Goal: Register for event/course

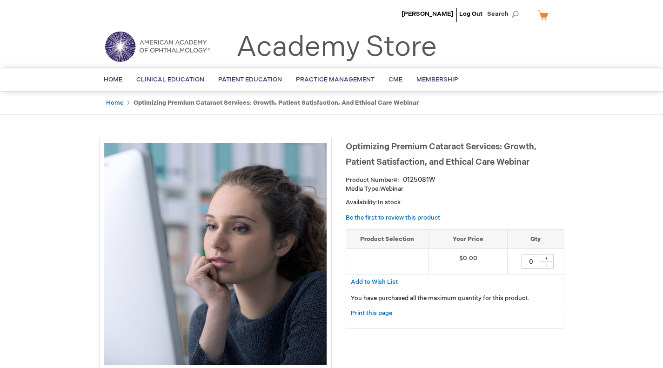
drag, startPoint x: 531, startPoint y: 262, endPoint x: 511, endPoint y: 260, distance: 20.6
click at [511, 260] on td "0 + -" at bounding box center [536, 262] width 56 height 26
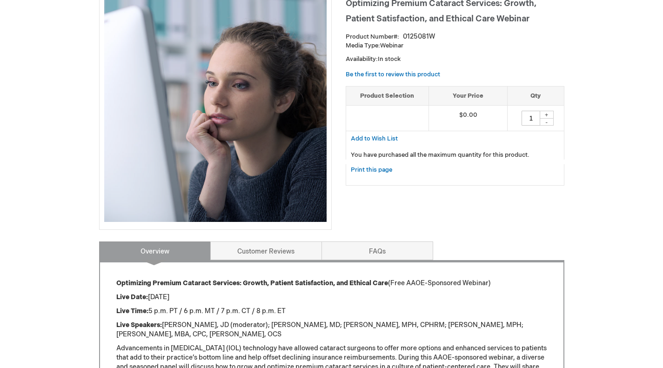
scroll to position [155, 0]
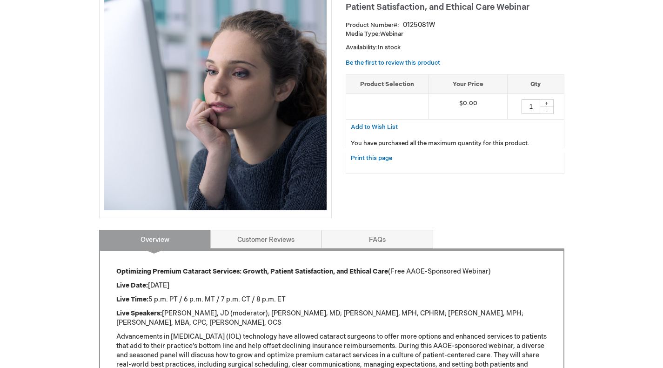
type input "1"
click at [589, 184] on div "Bingjie Ling Log Out Search My Cart CLOSE RECENTLY ADDED ITEM(S) Close There ar…" at bounding box center [331, 228] width 663 height 767
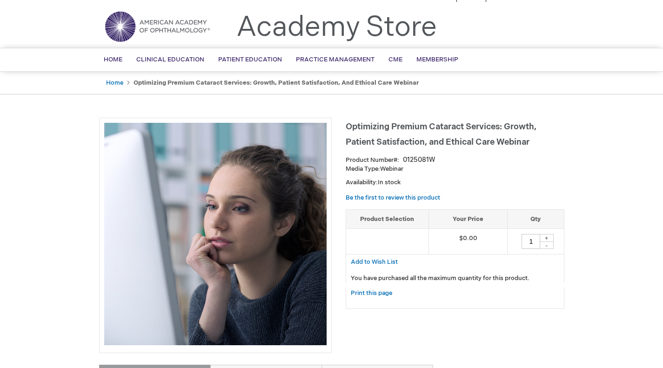
scroll to position [0, 0]
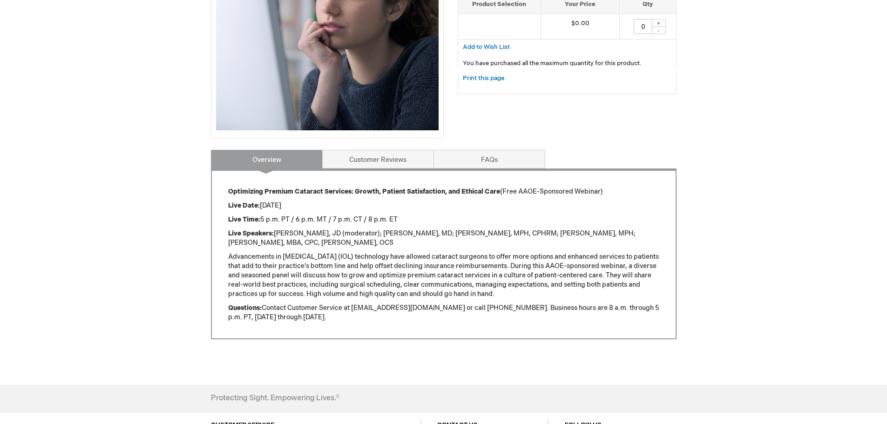
scroll to position [310, 0]
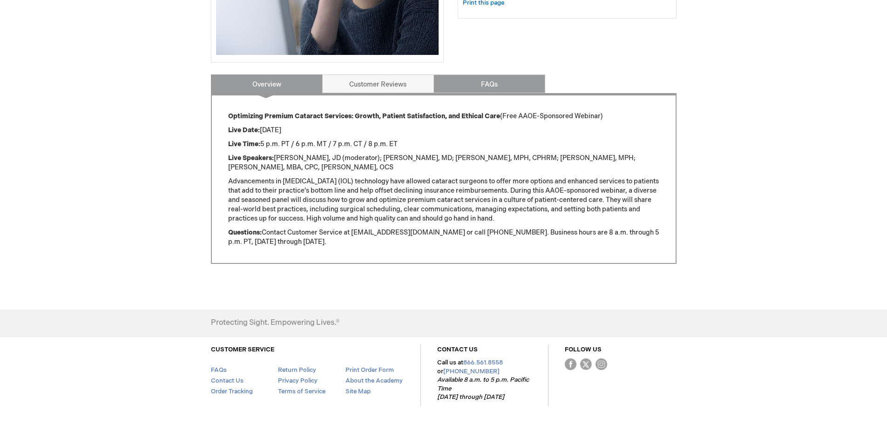
click at [484, 83] on link "FAQs" at bounding box center [489, 83] width 112 height 19
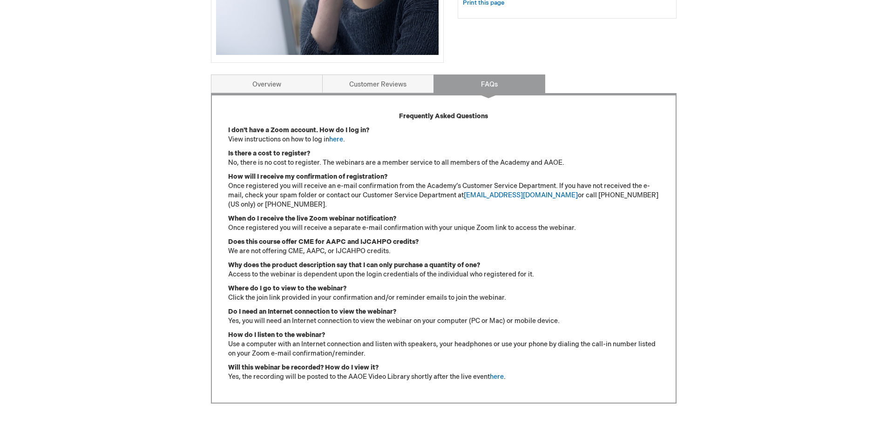
click at [338, 140] on link "here" at bounding box center [336, 139] width 14 height 8
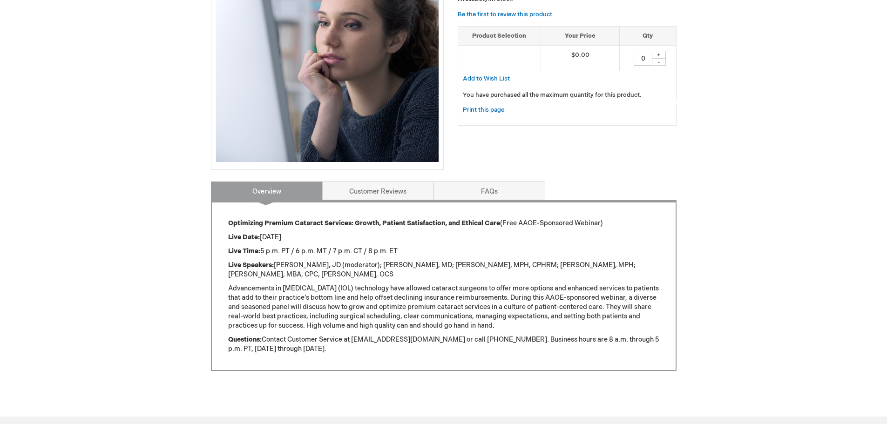
scroll to position [310, 0]
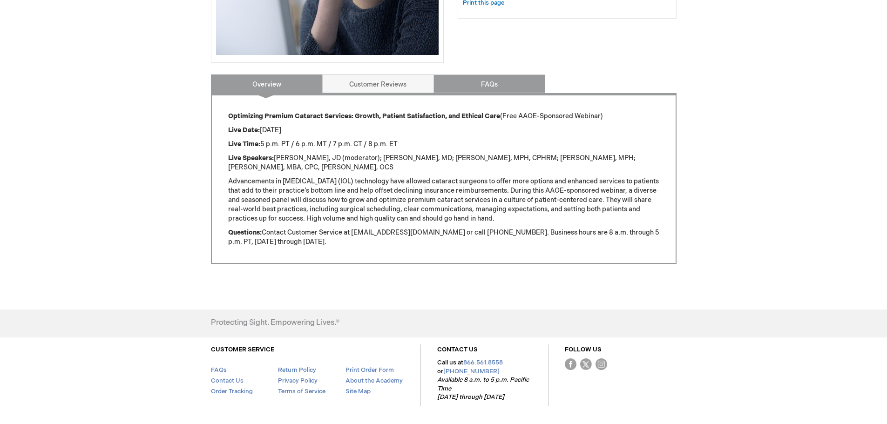
click at [464, 78] on link "FAQs" at bounding box center [489, 83] width 112 height 19
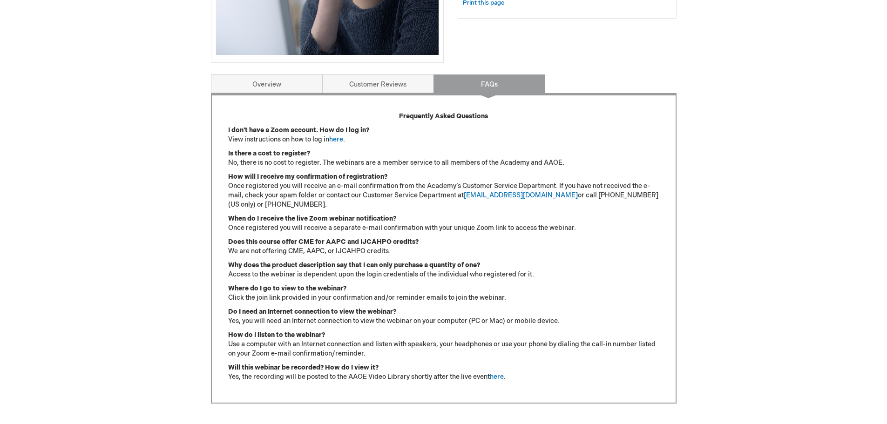
click at [469, 196] on link "[EMAIL_ADDRESS][DOMAIN_NAME]" at bounding box center [521, 195] width 114 height 8
click at [594, 128] on p "I don't have a Zoom account. How do I log in? View instructions on how to log i…" at bounding box center [443, 135] width 431 height 19
drag, startPoint x: 464, startPoint y: 195, endPoint x: 548, endPoint y: 196, distance: 84.2
click at [548, 196] on p "How will I receive my confirmation of registration? Once registered you will re…" at bounding box center [443, 190] width 431 height 37
copy p "[EMAIL_ADDRESS][DOMAIN_NAME]"
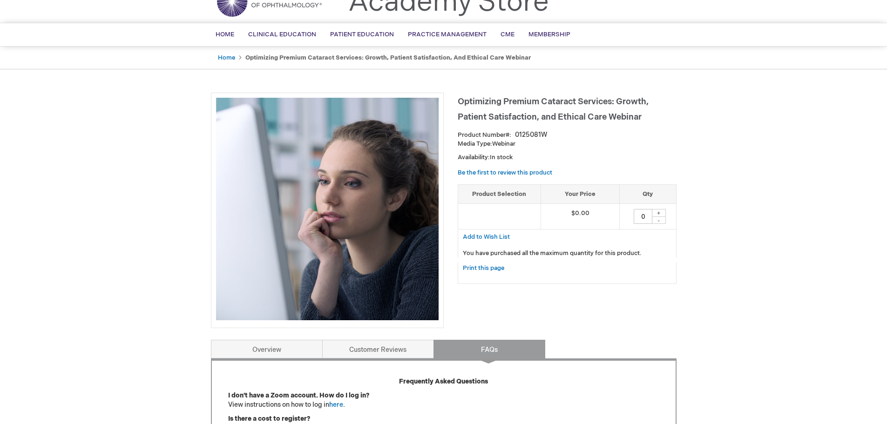
scroll to position [0, 0]
